Goal: Information Seeking & Learning: Learn about a topic

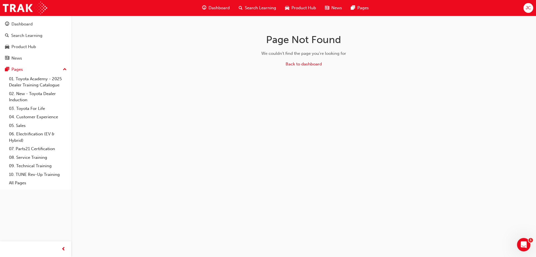
click at [223, 5] on span "Dashboard" at bounding box center [219, 8] width 21 height 6
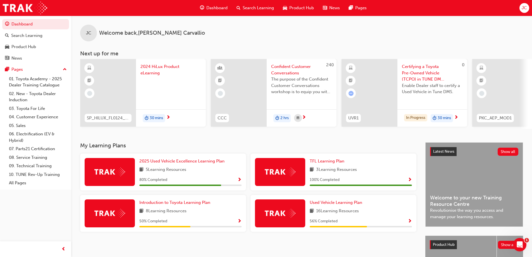
click at [246, 9] on span "Search Learning" at bounding box center [258, 8] width 31 height 6
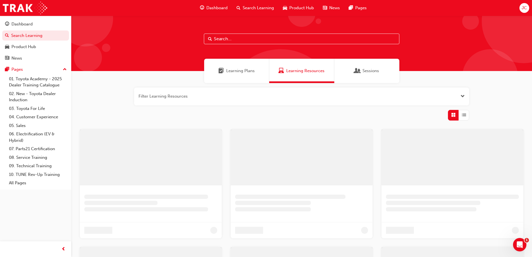
click at [229, 42] on input "text" at bounding box center [301, 39] width 195 height 11
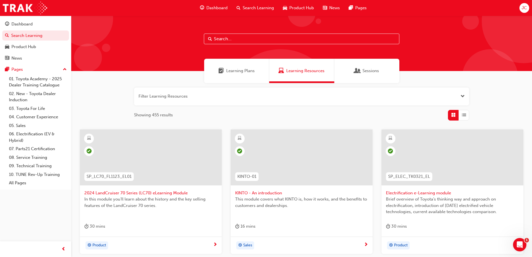
paste input "SPK11201 SP_86_FL0616_QVG"
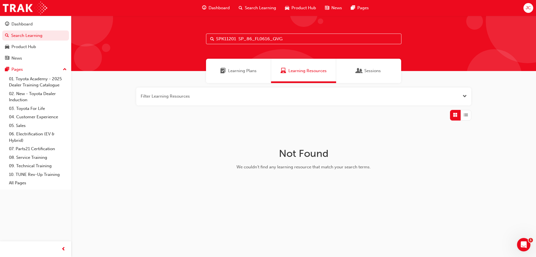
drag, startPoint x: 290, startPoint y: 39, endPoint x: 294, endPoint y: 40, distance: 3.7
click at [294, 40] on input "SPK11201 SP_86_FL0616_QVG" at bounding box center [303, 39] width 195 height 11
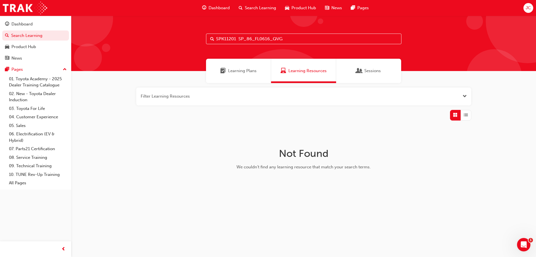
click at [294, 40] on input "SPK11201 SP_86_FL0616_QVG" at bounding box center [303, 39] width 195 height 11
drag, startPoint x: 326, startPoint y: 40, endPoint x: 99, endPoint y: 35, distance: 226.5
click at [99, 35] on div "SPK11201 SP_86_FL0616_QVG" at bounding box center [303, 43] width 465 height 55
click at [235, 35] on input "SPK11201 SP_86_FL0616_QVG" at bounding box center [303, 39] width 195 height 11
click at [236, 40] on input "SPK11201 SP_86_FL0616_QVG" at bounding box center [303, 39] width 195 height 11
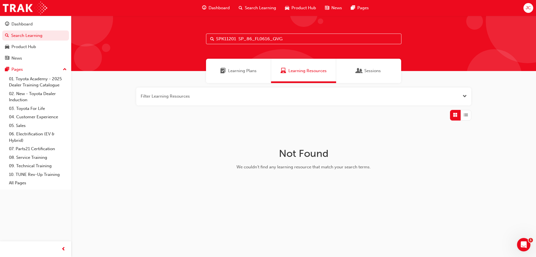
click at [238, 39] on input "SPK11201 SP_86_FL0616_QVG" at bounding box center [303, 39] width 195 height 11
drag, startPoint x: 241, startPoint y: 39, endPoint x: 204, endPoint y: 40, distance: 36.3
click at [204, 40] on div "SPK11201 _SP_86_FL0616_QVG" at bounding box center [303, 43] width 465 height 55
drag, startPoint x: 292, startPoint y: 41, endPoint x: 148, endPoint y: 47, distance: 144.2
click at [148, 47] on div "SP_86_FL0616_QVG" at bounding box center [303, 43] width 465 height 55
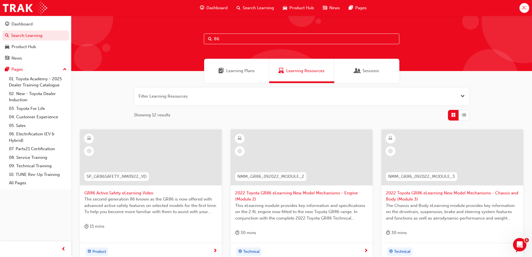
type input "8"
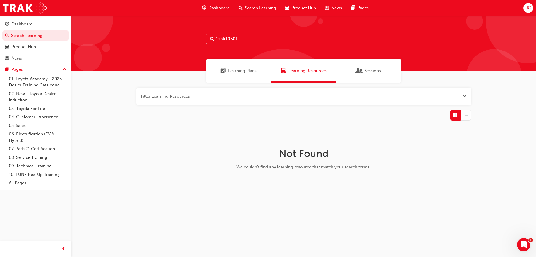
click at [225, 38] on input "1spk10501" at bounding box center [303, 39] width 195 height 11
click at [250, 39] on input "1spk 10501" at bounding box center [303, 39] width 195 height 11
click at [218, 40] on input "1spk 10501" at bounding box center [303, 39] width 195 height 11
click at [223, 39] on input "spk 10501" at bounding box center [303, 39] width 195 height 11
drag, startPoint x: 253, startPoint y: 41, endPoint x: 65, endPoint y: 28, distance: 188.3
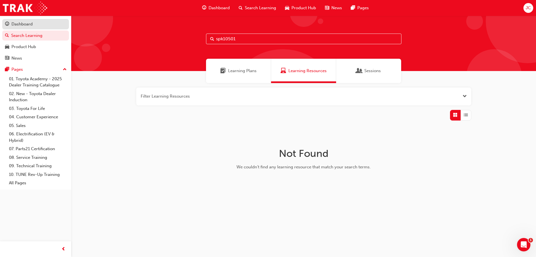
click at [65, 28] on div "Dashboard Search Learning Product Hub News Pages Pages 01. Toyota Academy - 202…" at bounding box center [268, 128] width 536 height 257
paste input "SP_CAMRY_NM1117_EL"
click at [277, 38] on input "SP_CAMRY_NM1117_EL" at bounding box center [303, 39] width 195 height 11
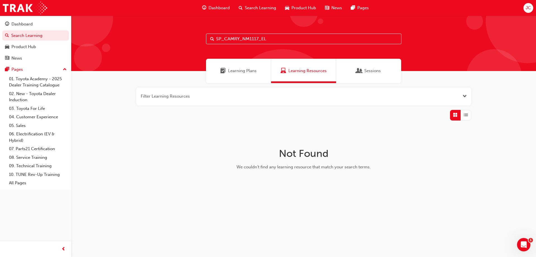
click at [288, 38] on input "SP_CAMRY_NM1117_EL" at bounding box center [303, 39] width 195 height 11
click at [283, 41] on input "SP_CAMRY_NM1117_EL" at bounding box center [303, 39] width 195 height 11
drag, startPoint x: 297, startPoint y: 37, endPoint x: 188, endPoint y: 39, distance: 108.9
click at [188, 39] on div "SP_CAMRY_NM1117_EL" at bounding box center [303, 43] width 465 height 55
paste input "HYBRID_TK0618"
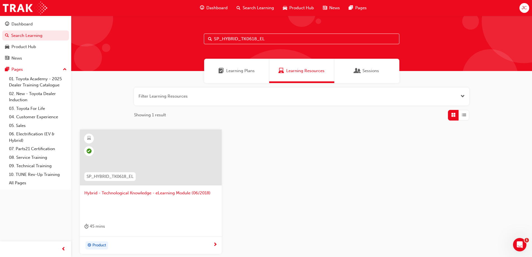
drag, startPoint x: 269, startPoint y: 39, endPoint x: 171, endPoint y: 39, distance: 98.8
click at [171, 39] on div "SP_HYBRID_TK0618_EL" at bounding box center [301, 43] width 461 height 55
paste input "K22064"
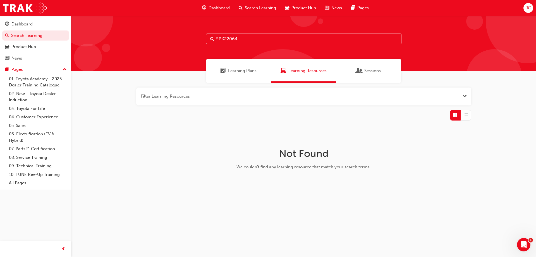
drag, startPoint x: 246, startPoint y: 36, endPoint x: 179, endPoint y: 34, distance: 67.3
click at [179, 34] on div "SPK22064" at bounding box center [303, 43] width 465 height 55
drag, startPoint x: 244, startPoint y: 38, endPoint x: 94, endPoint y: 39, distance: 150.5
click at [94, 39] on div "aurion" at bounding box center [303, 43] width 465 height 55
paste input "SPK21001"
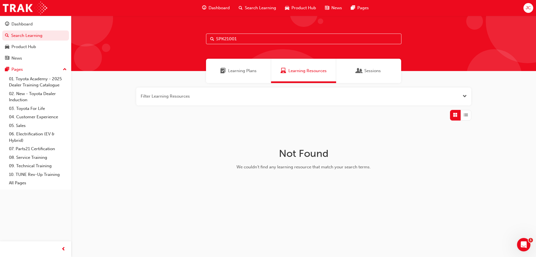
drag, startPoint x: 245, startPoint y: 37, endPoint x: 182, endPoint y: 36, distance: 62.8
click at [183, 37] on div "SPK21001" at bounding box center [303, 43] width 465 height 55
paste input "_CORSED_NM1119_VID"
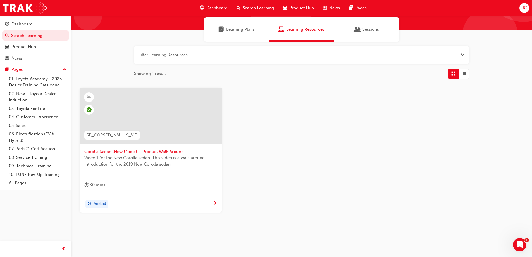
scroll to position [51, 0]
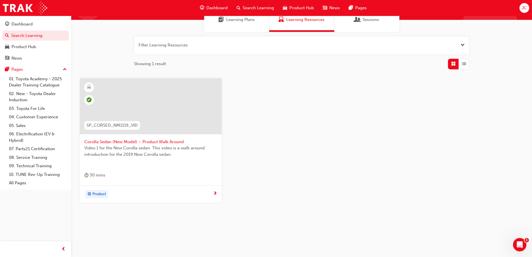
type input "SP_CORSED_NM1119_VID"
click at [183, 165] on div "Video 1 for the New Corolla sedan. This video is a walk around introduction for…" at bounding box center [150, 156] width 133 height 22
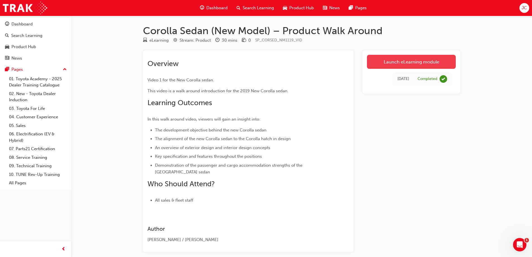
click at [418, 65] on link "Launch eLearning module" at bounding box center [411, 62] width 89 height 14
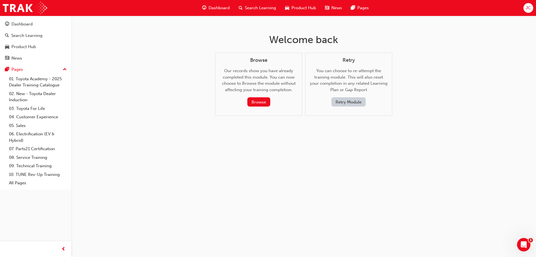
click at [340, 101] on button "Retry Module" at bounding box center [348, 101] width 34 height 9
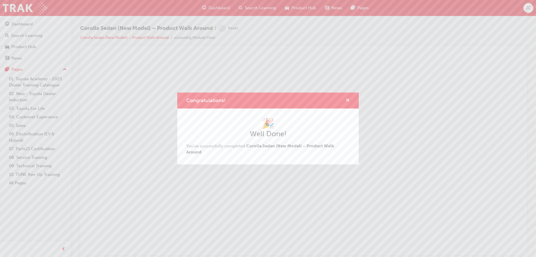
click at [347, 98] on span "cross-icon" at bounding box center [348, 100] width 4 height 5
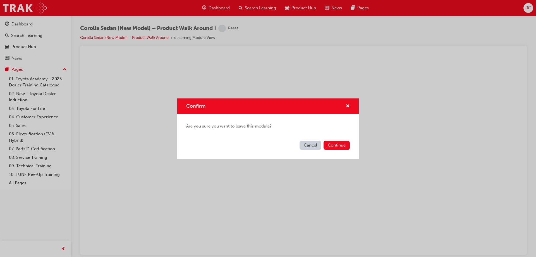
click at [309, 144] on button "Cancel" at bounding box center [311, 144] width 22 height 9
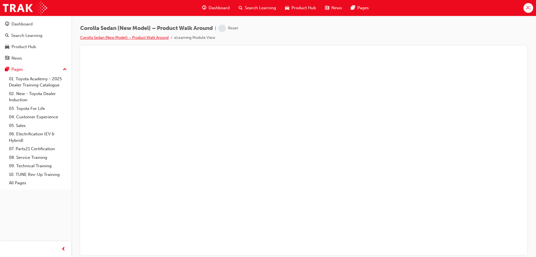
click at [138, 37] on link "Corolla Sedan (New Model) – Product Walk Around" at bounding box center [124, 37] width 88 height 5
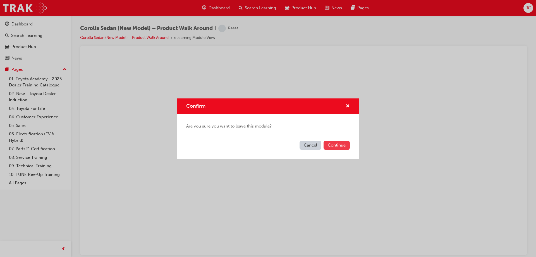
click at [338, 145] on button "Continue" at bounding box center [337, 144] width 26 height 9
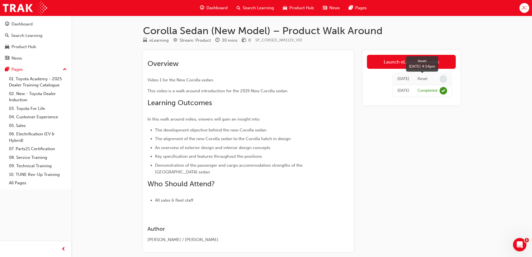
click at [445, 80] on span "learningRecordVerb_NONE-icon" at bounding box center [443, 79] width 8 height 8
click at [443, 79] on span "learningRecordVerb_NONE-icon" at bounding box center [443, 79] width 8 height 8
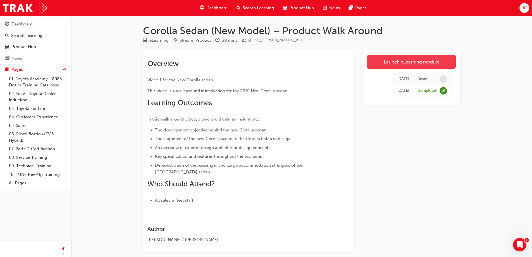
click at [409, 62] on link "Launch eLearning module" at bounding box center [411, 62] width 89 height 14
click at [417, 76] on td "Reset" at bounding box center [432, 79] width 38 height 12
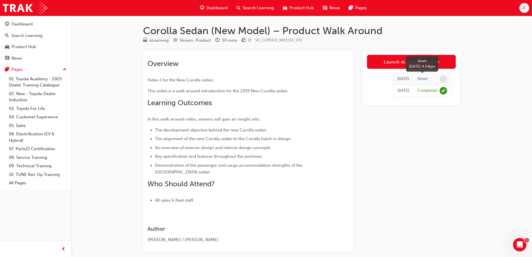
click at [444, 82] on span "learningRecordVerb_NONE-icon" at bounding box center [443, 79] width 8 height 8
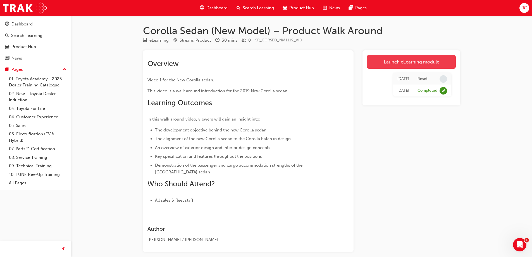
click at [402, 63] on link "Launch eLearning module" at bounding box center [411, 62] width 89 height 14
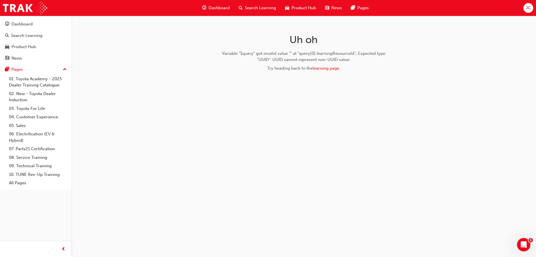
click at [325, 71] on div "Try heading back to the learning page ." at bounding box center [303, 68] width 177 height 6
click at [326, 70] on link "learning page" at bounding box center [326, 68] width 27 height 5
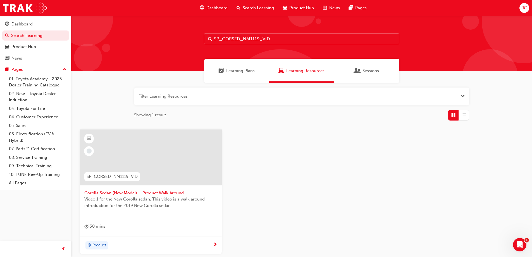
click at [181, 164] on div at bounding box center [151, 157] width 142 height 56
